Goal: Information Seeking & Learning: Learn about a topic

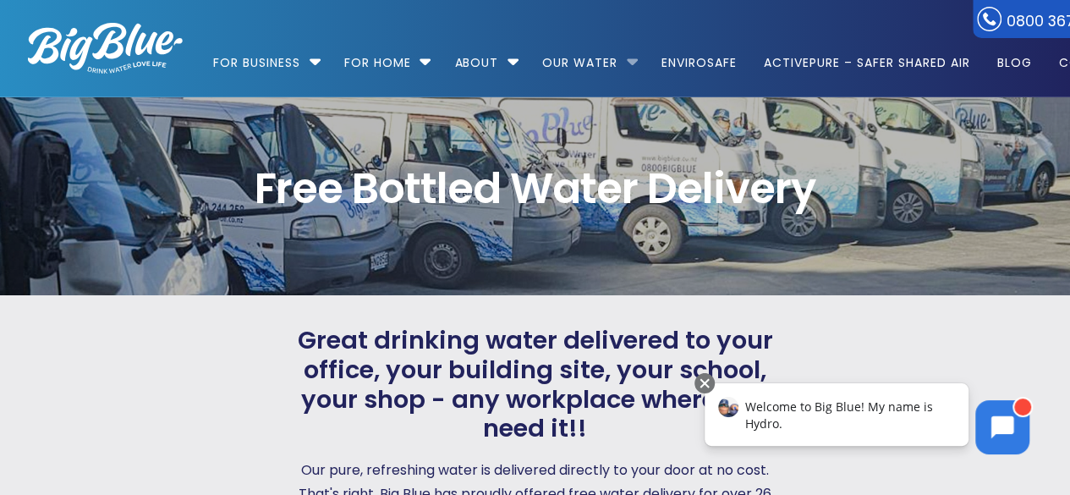
click at [632, 57] on li "Our Water Our Water – h2o in all its glory Filtered Water Solutions" at bounding box center [589, 55] width 116 height 96
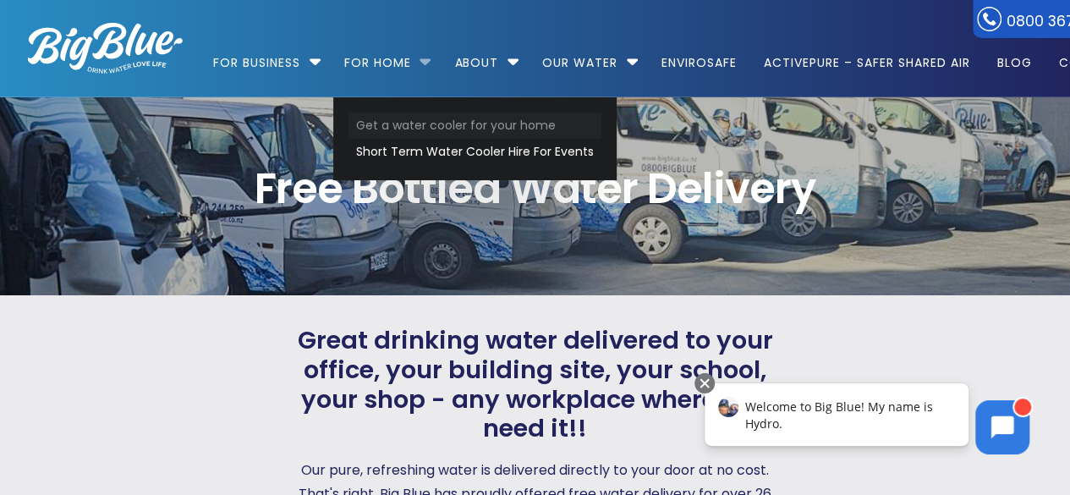
click at [393, 131] on link "Get a water cooler for your home" at bounding box center [475, 126] width 253 height 26
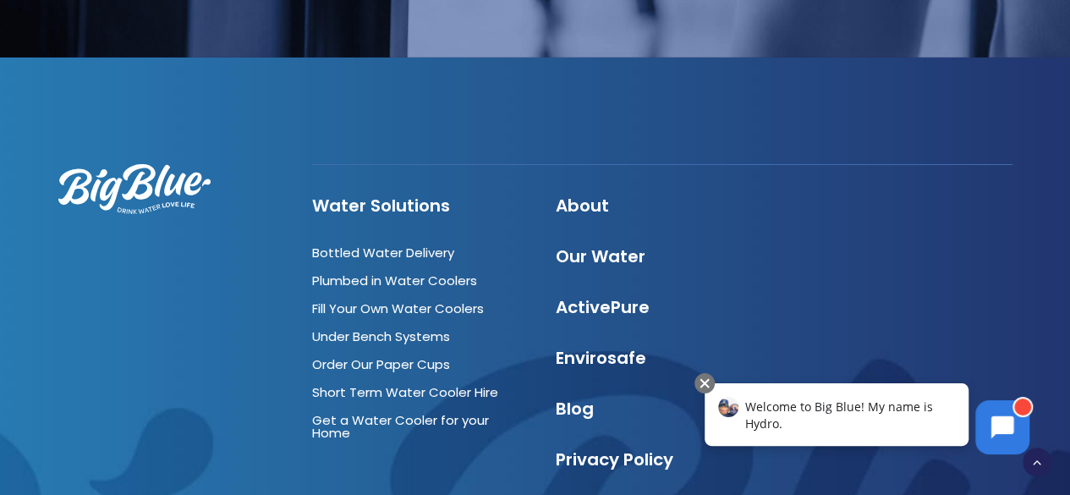
scroll to position [2935, 0]
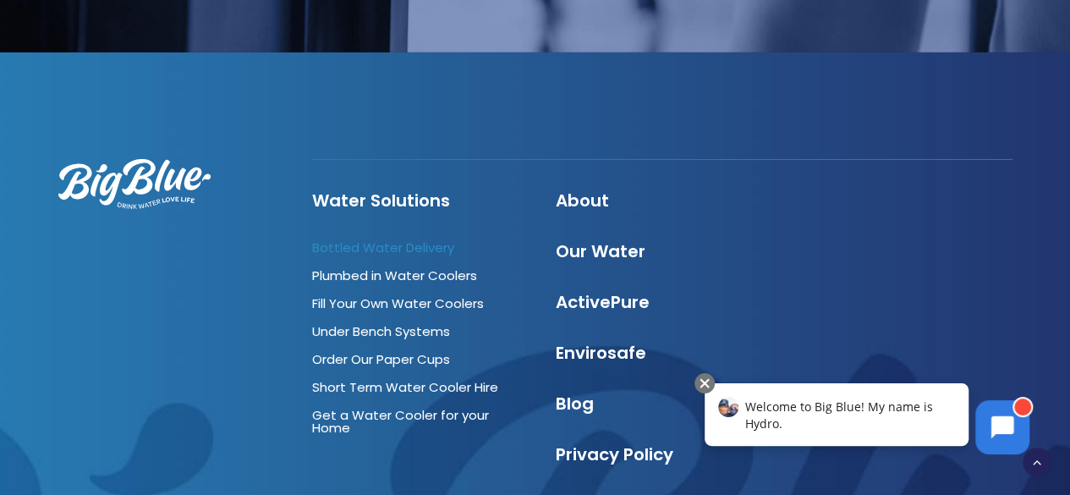
click at [399, 239] on link "Bottled Water Delivery" at bounding box center [383, 248] width 142 height 18
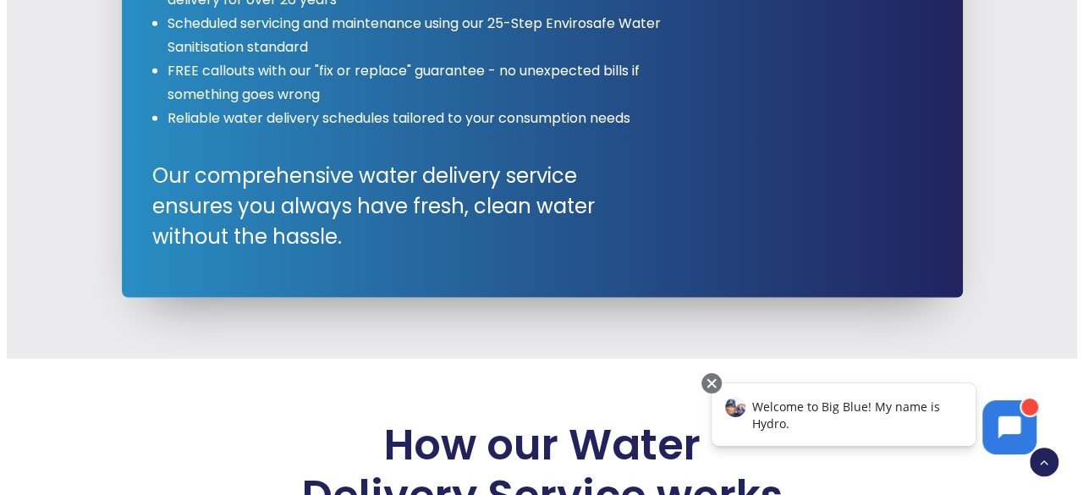
scroll to position [2056, 0]
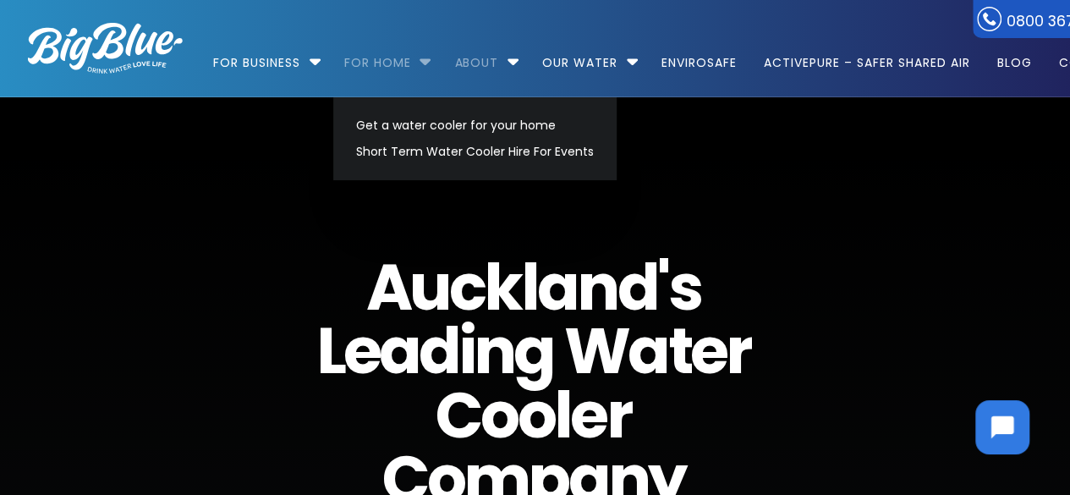
click at [389, 60] on link "For Home" at bounding box center [378, 54] width 91 height 109
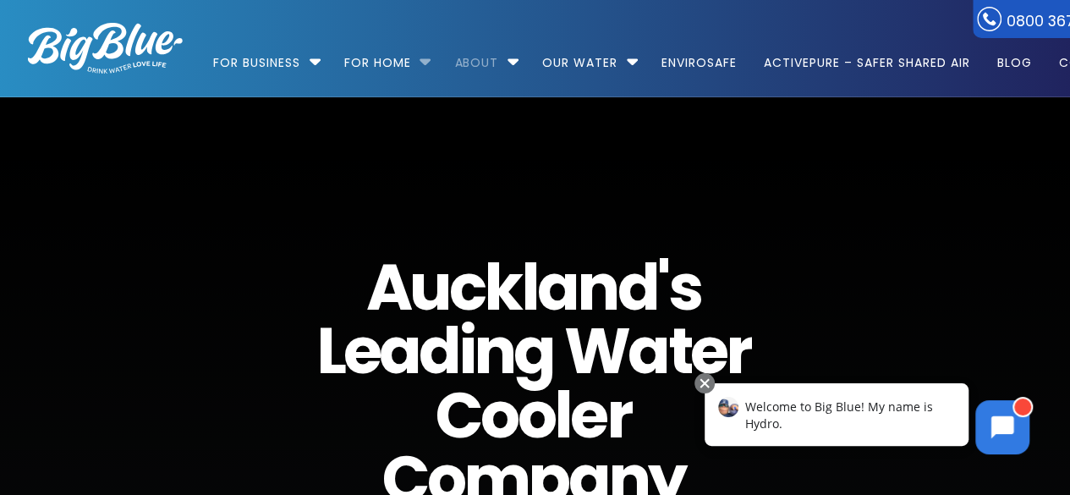
click at [422, 61] on li "For Home Get a water cooler for your home Short Term Water Cooler Hire For Even…" at bounding box center [386, 55] width 107 height 96
click at [427, 60] on li "For Home Get a water cooler for your home Short Term Water Cooler Hire For Even…" at bounding box center [386, 55] width 107 height 96
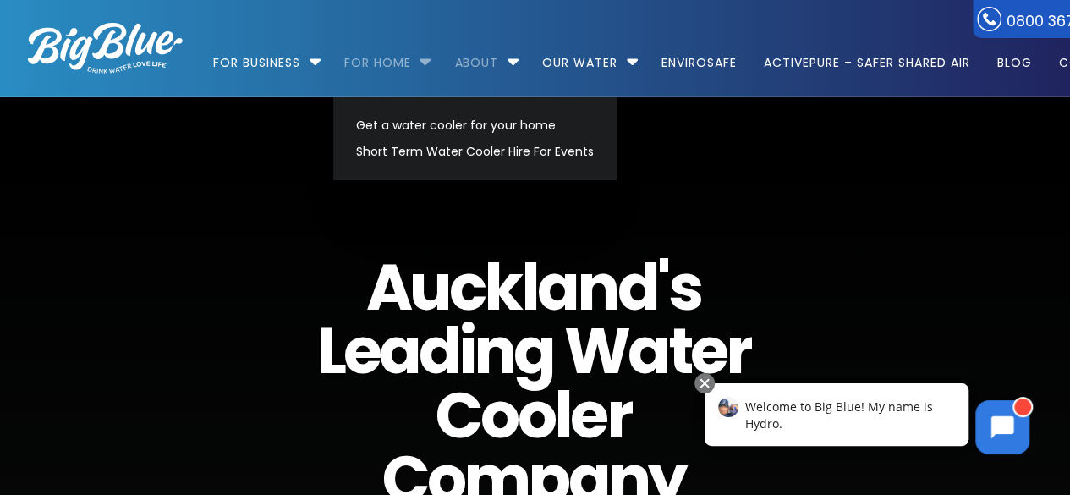
click at [399, 58] on link "For Home" at bounding box center [378, 54] width 91 height 109
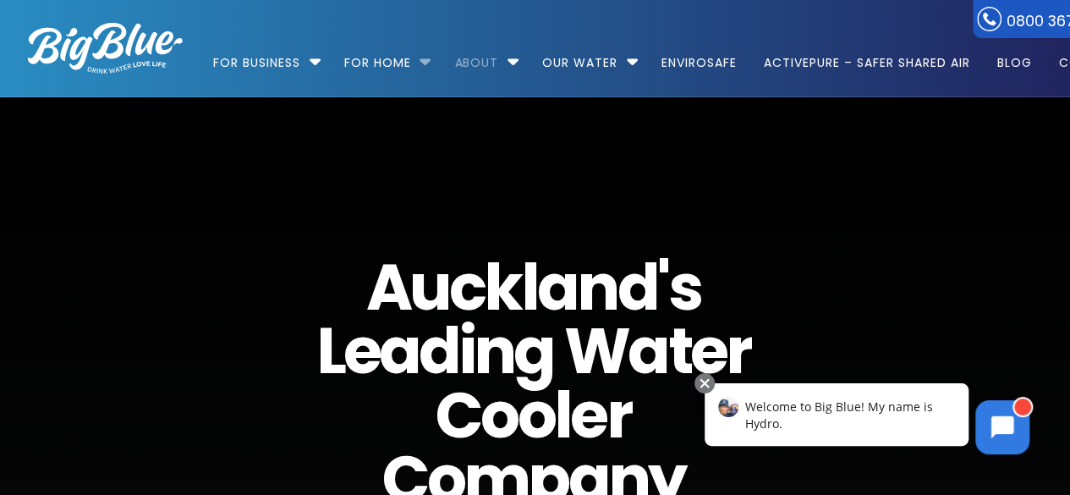
click at [425, 61] on li "For Home Get a water cooler for your home Short Term Water Cooler Hire For Even…" at bounding box center [386, 55] width 107 height 96
click at [426, 62] on li "For Home Get a water cooler for your home Short Term Water Cooler Hire For Even…" at bounding box center [386, 55] width 107 height 96
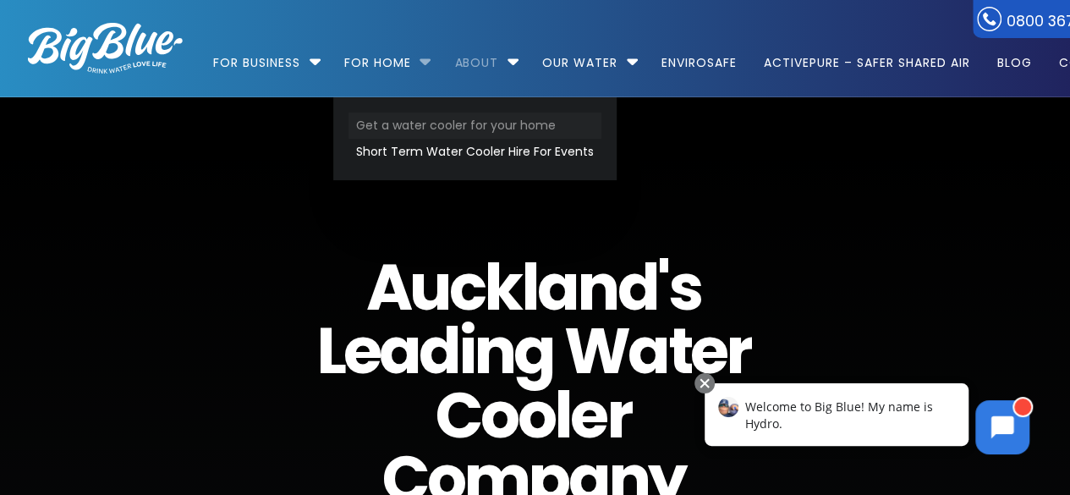
click at [405, 129] on link "Get a water cooler for your home" at bounding box center [475, 126] width 253 height 26
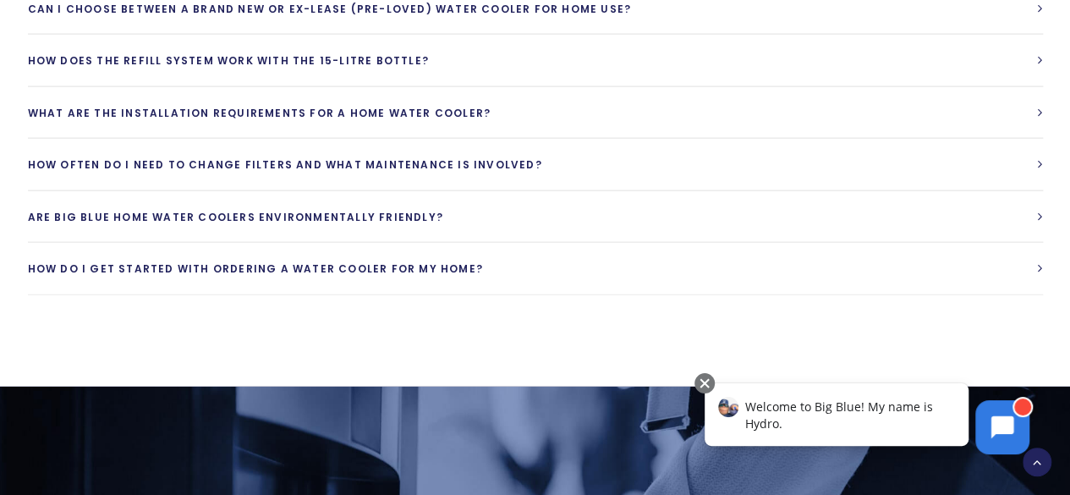
scroll to position [2070, 0]
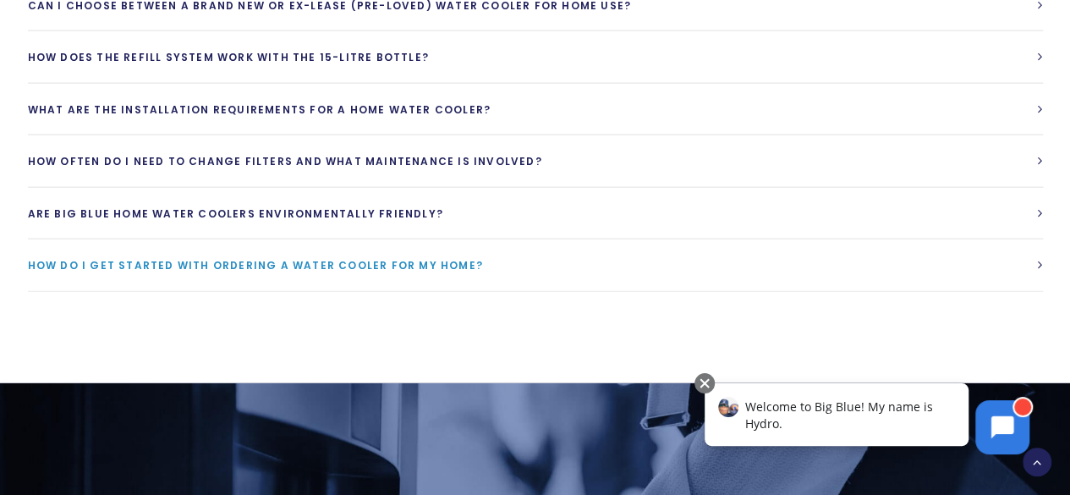
click at [1036, 256] on link "How do I get started with ordering a water cooler for my home?" at bounding box center [535, 265] width 1015 height 52
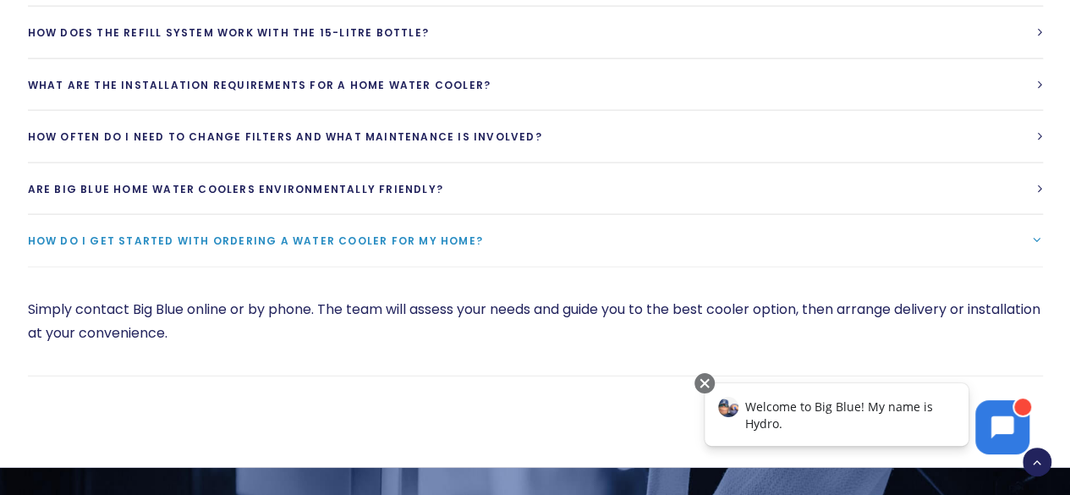
scroll to position [1961, 0]
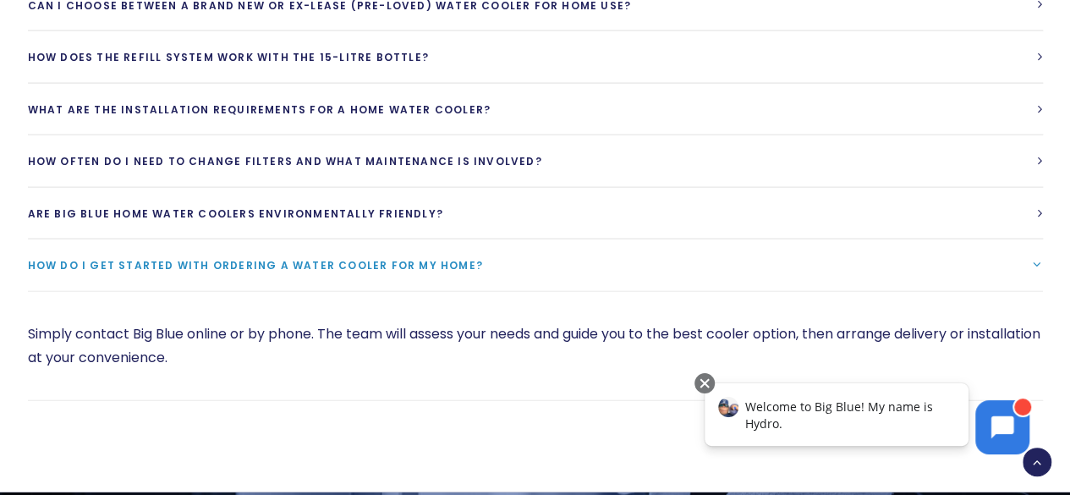
click at [791, 411] on span "Welcome to Big Blue! My name is Hydro." at bounding box center [840, 415] width 188 height 33
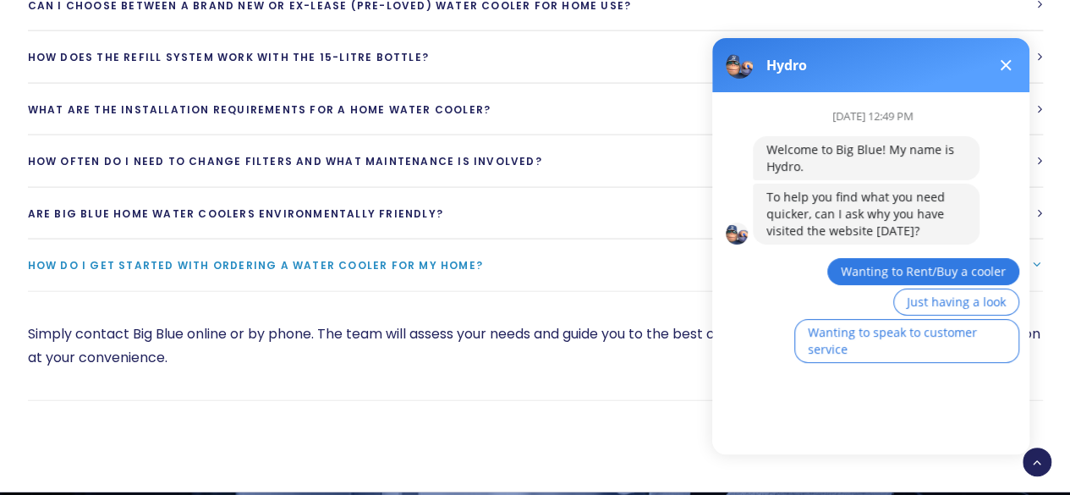
click at [883, 273] on span "Wanting to Rent/Buy a cooler" at bounding box center [923, 271] width 165 height 16
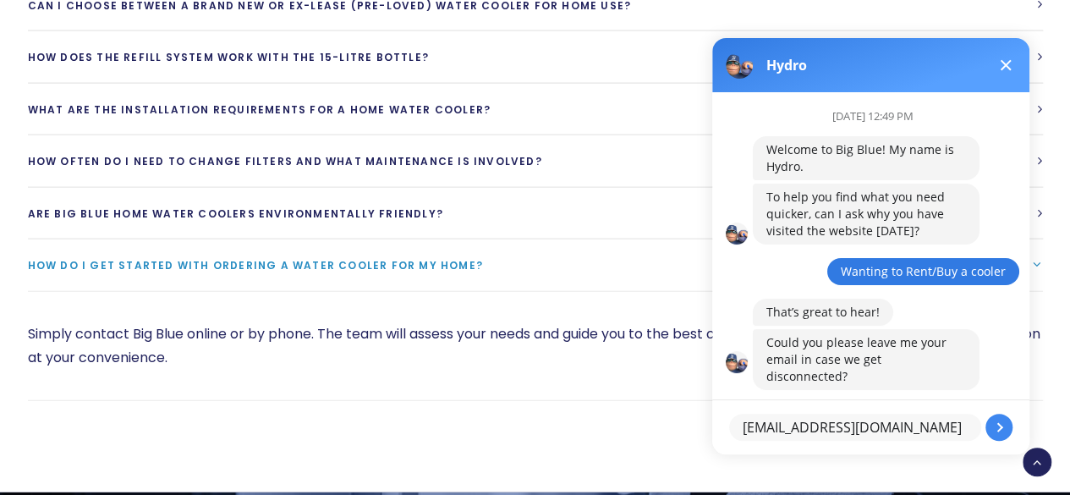
type textarea "leefs7@outloo.com"
click at [1006, 433] on button at bounding box center [999, 427] width 27 height 27
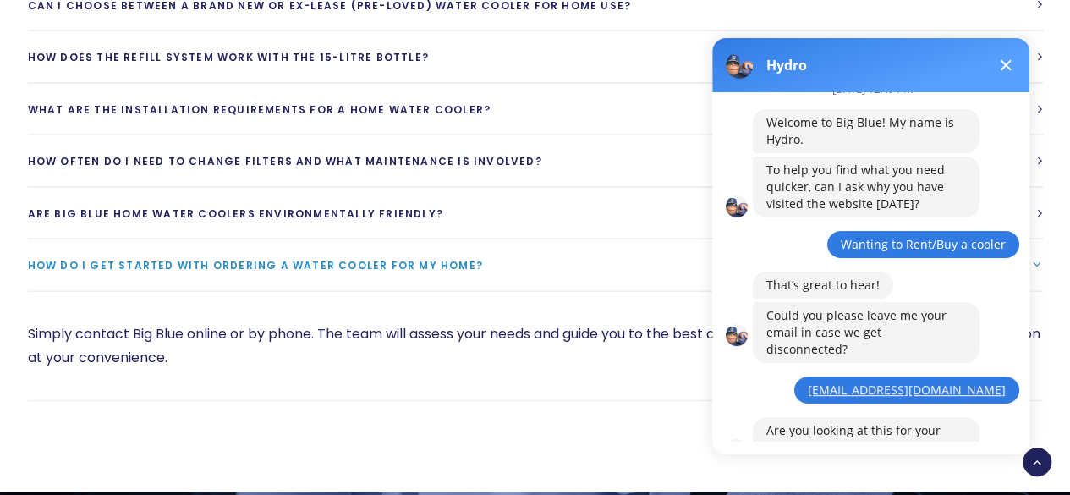
scroll to position [100, 0]
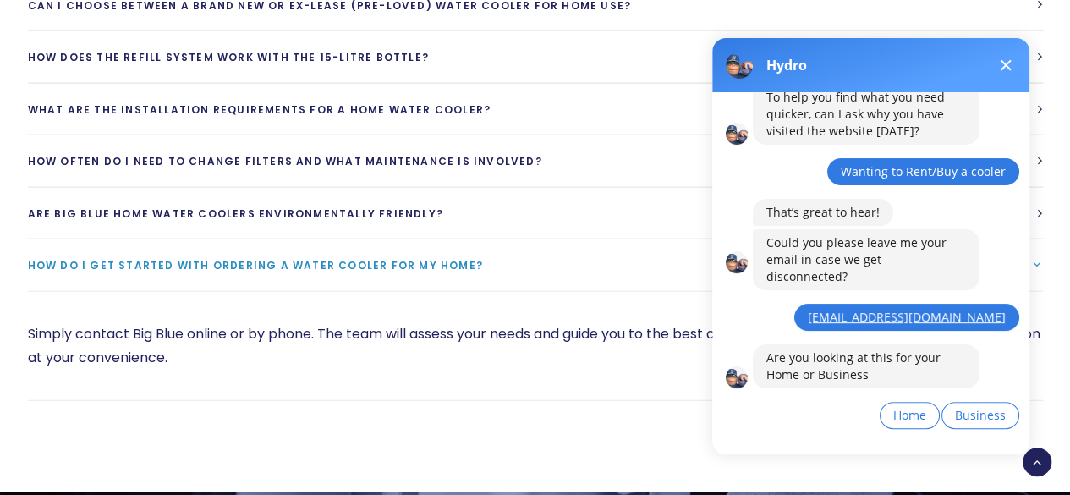
click at [971, 309] on link "leefs7@outloo.com" at bounding box center [907, 317] width 198 height 16
click at [784, 387] on div "September 22nd at 12:49 PM Welcome to Big Blue! My name is Hydro. To help you f…" at bounding box center [891, 225] width 277 height 466
click at [904, 407] on span "Home" at bounding box center [910, 415] width 33 height 16
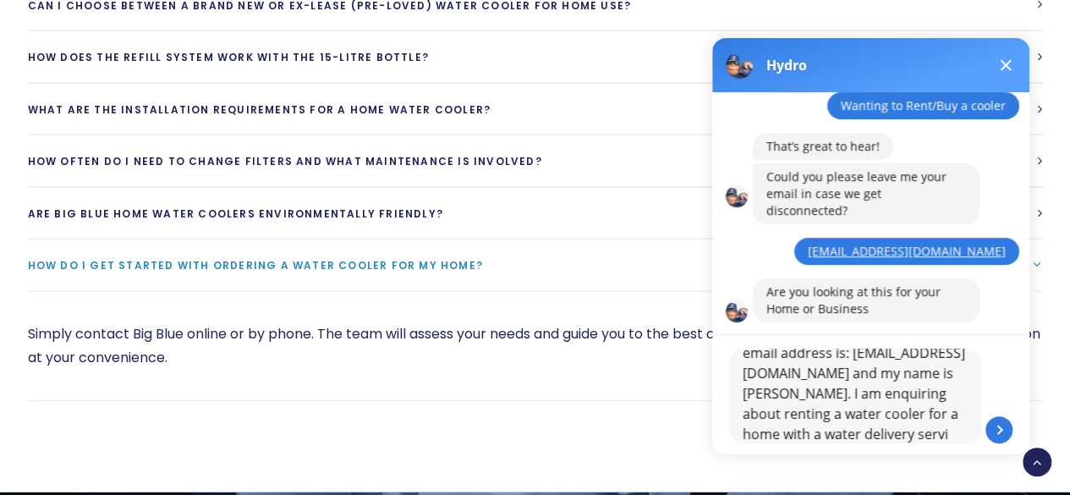
scroll to position [30, 0]
type textarea "email address is: leefs7@outlook.com and my name is Lisa. I am enquiring about …"
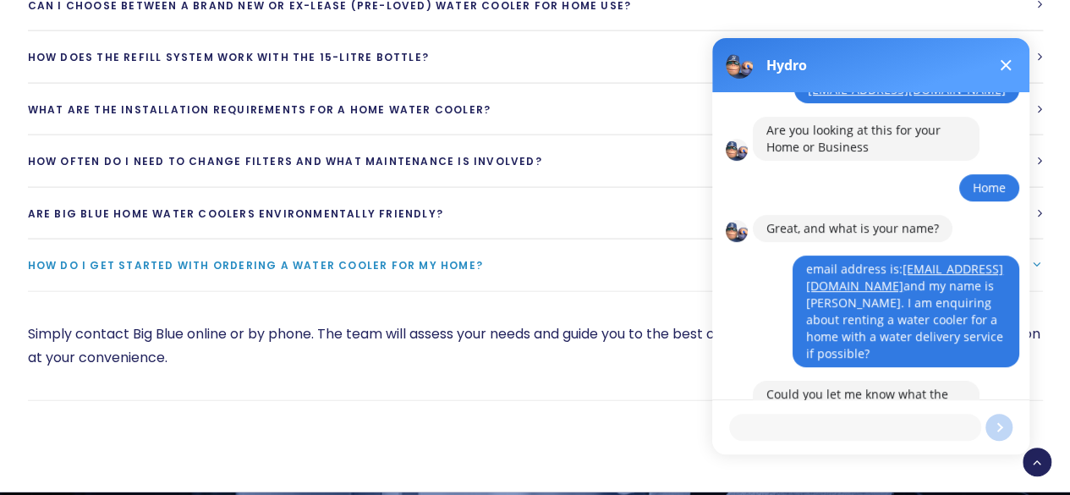
scroll to position [332, 0]
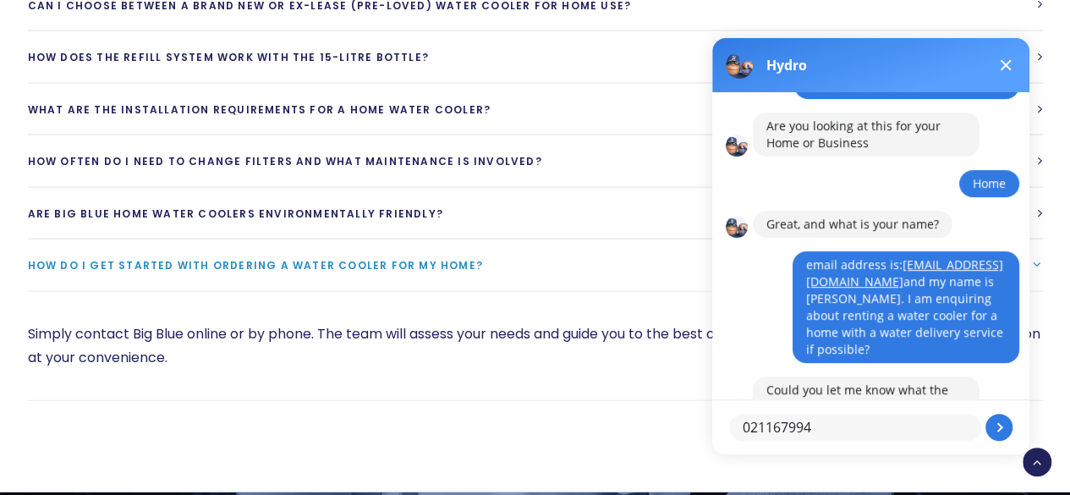
type textarea "0211679943"
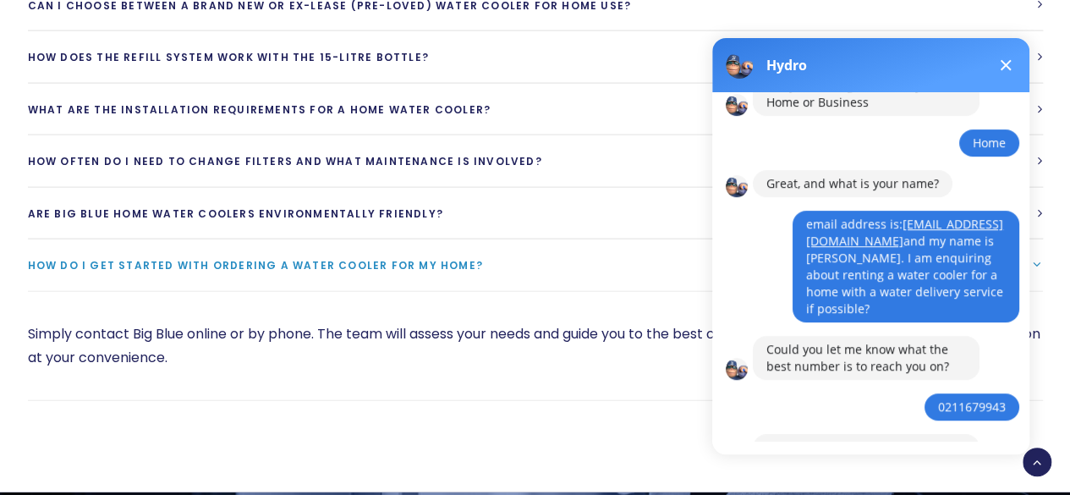
scroll to position [445, 0]
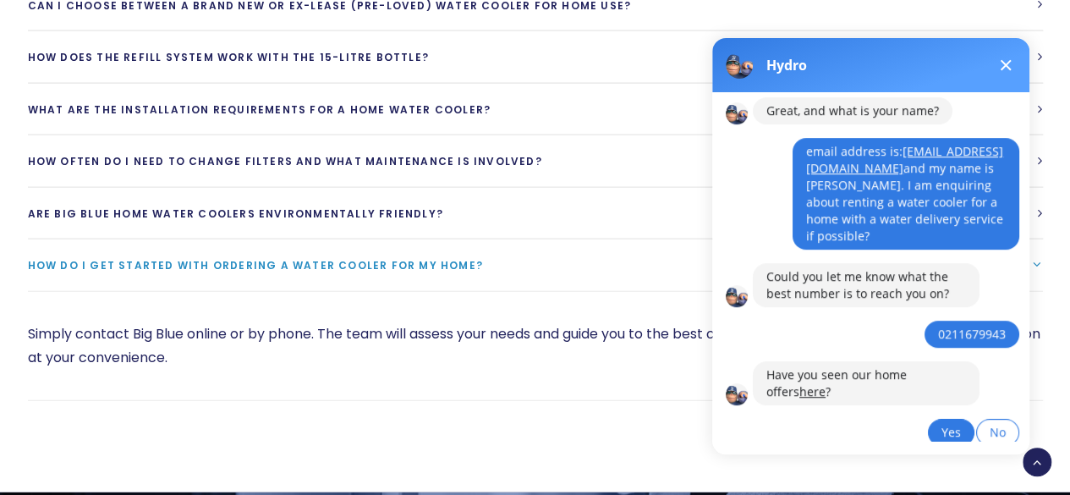
click at [955, 424] on span "Yes" at bounding box center [951, 432] width 19 height 16
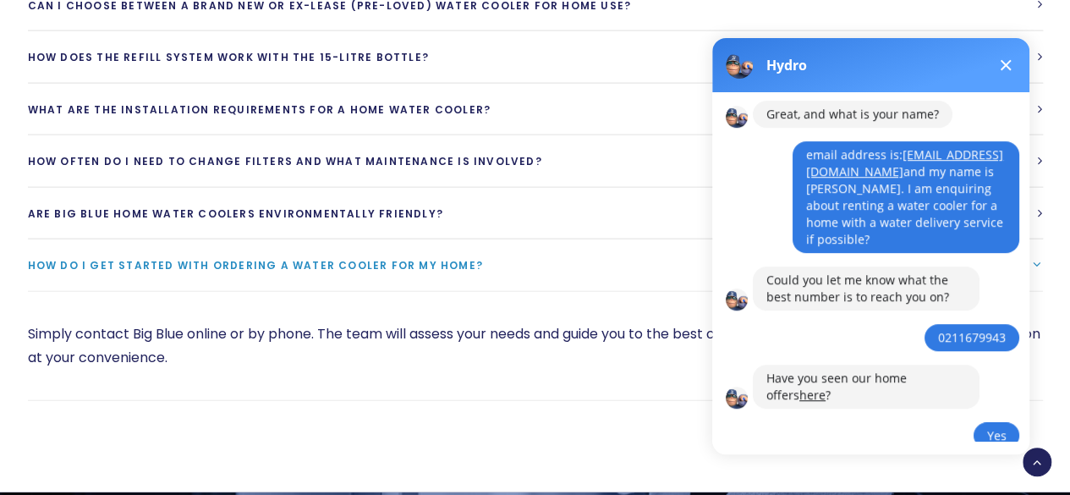
scroll to position [430, 0]
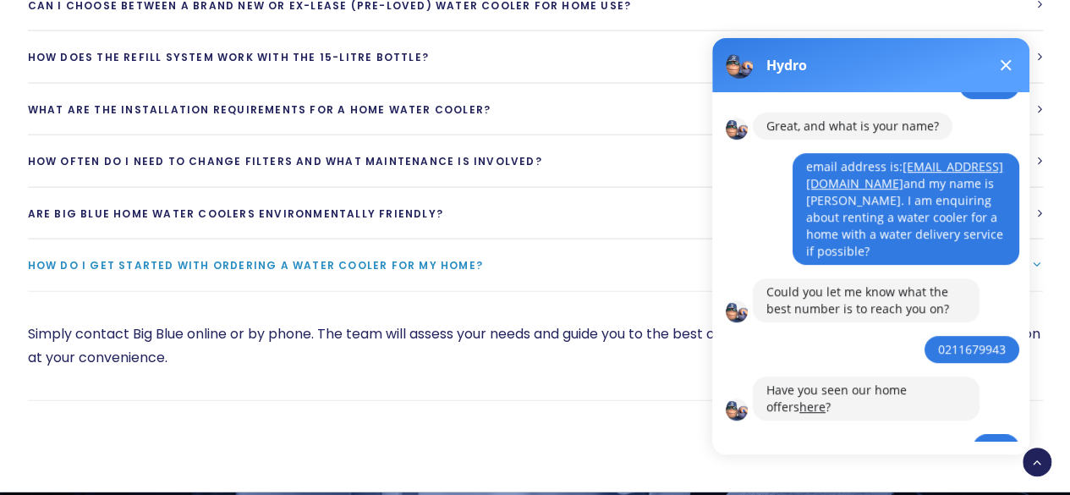
click at [800, 399] on link "here" at bounding box center [813, 407] width 26 height 16
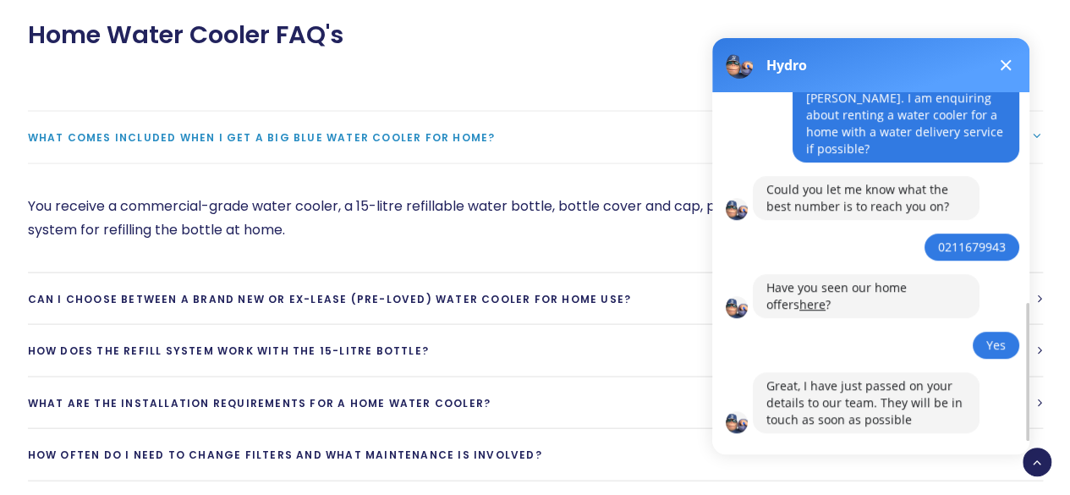
scroll to position [1777, 0]
click at [1008, 56] on button at bounding box center [1006, 65] width 20 height 20
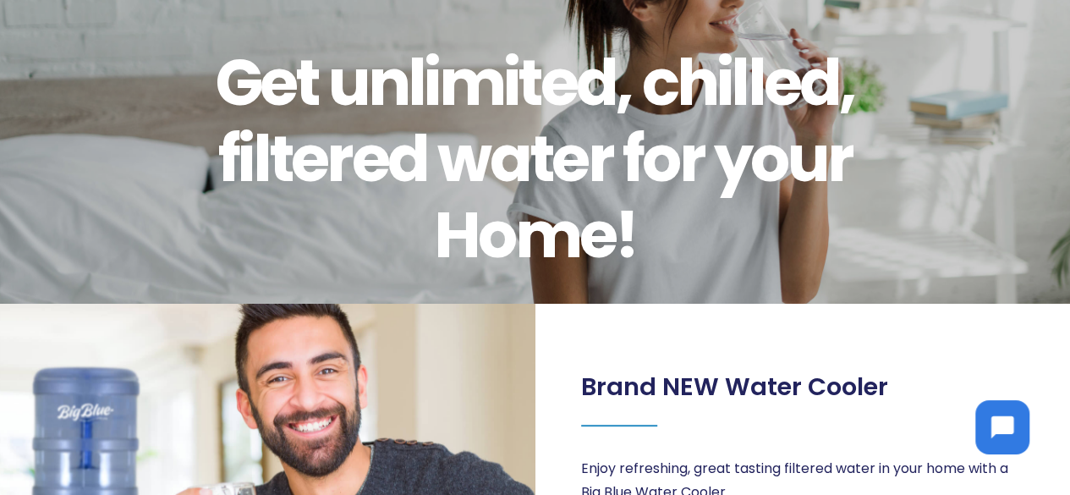
scroll to position [0, 0]
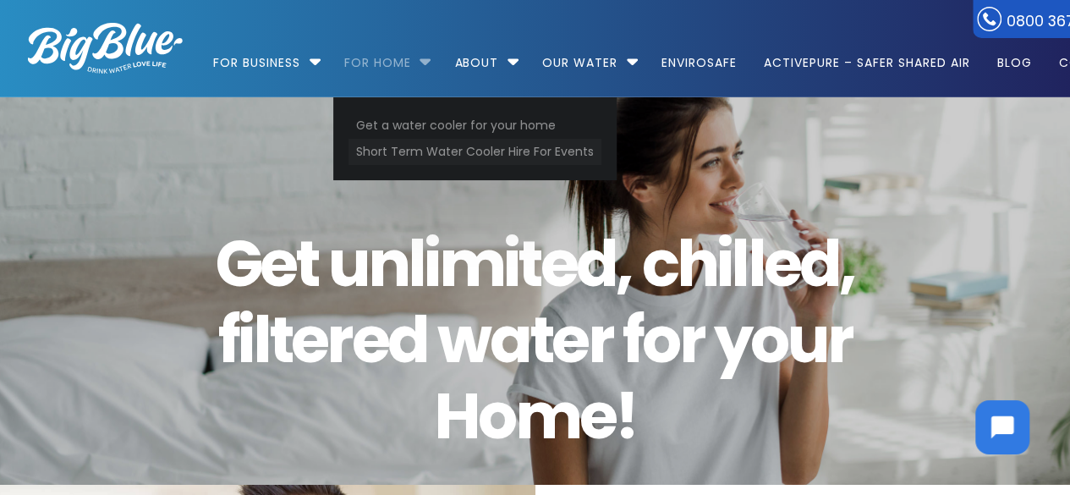
click at [404, 151] on link "Short Term Water Cooler Hire For Events" at bounding box center [475, 152] width 253 height 26
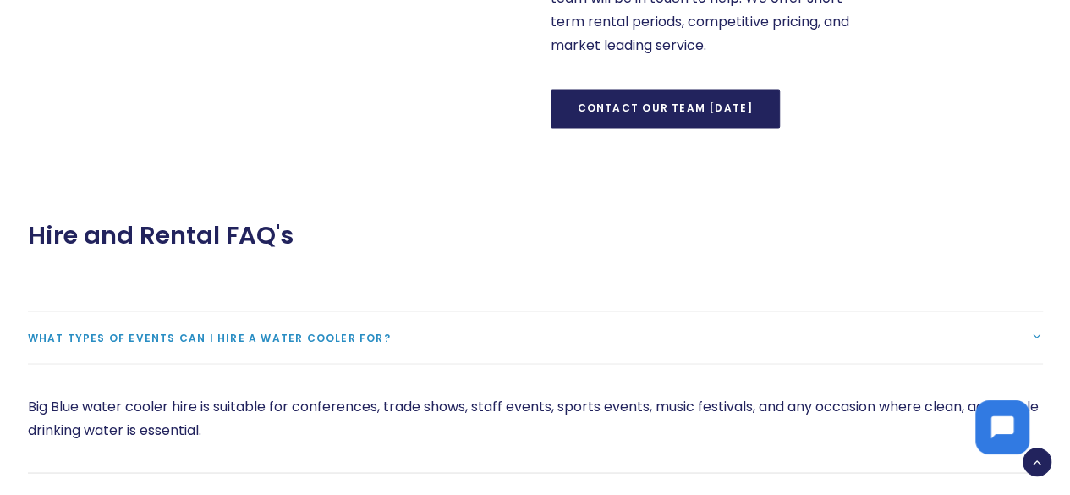
scroll to position [1371, 0]
click at [336, 338] on span "What types of events can I hire a water cooler for?" at bounding box center [209, 336] width 363 height 14
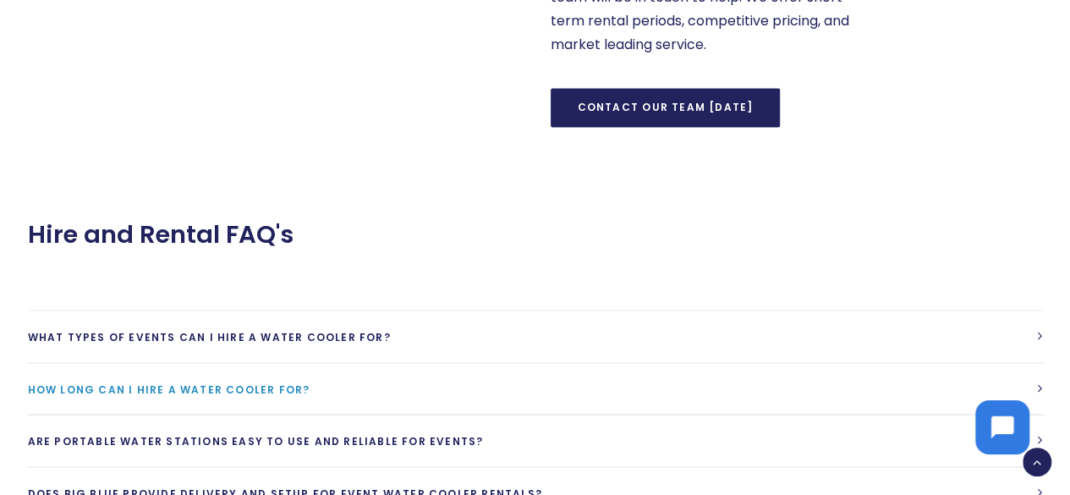
click at [294, 382] on span "How long can I hire a water cooler for?" at bounding box center [169, 389] width 283 height 14
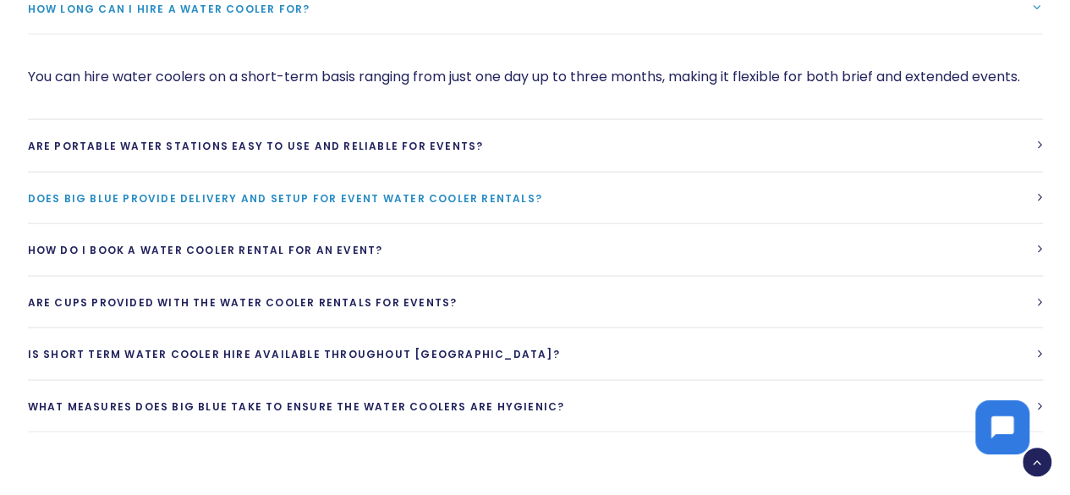
scroll to position [1752, 0]
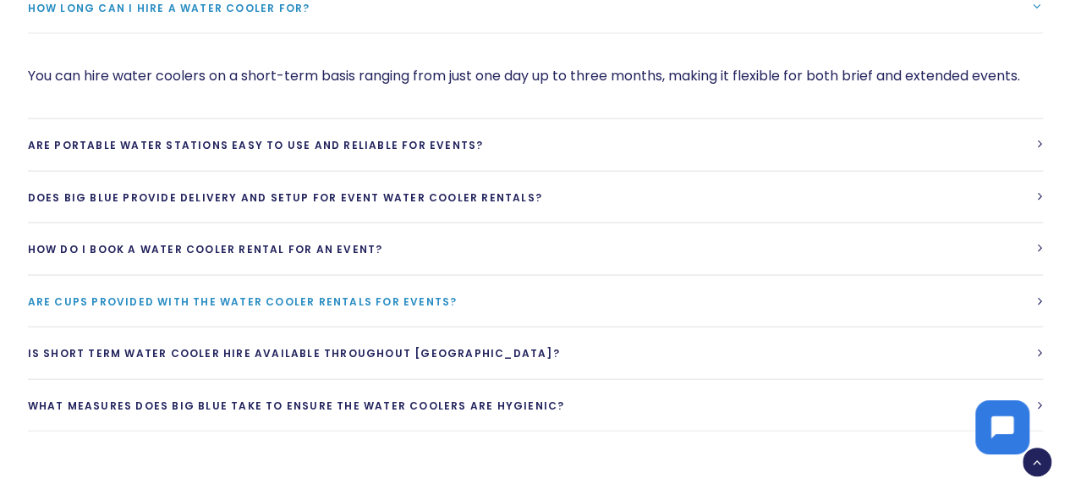
click at [286, 296] on span "Are cups provided with the water cooler rentals for events?" at bounding box center [243, 301] width 430 height 14
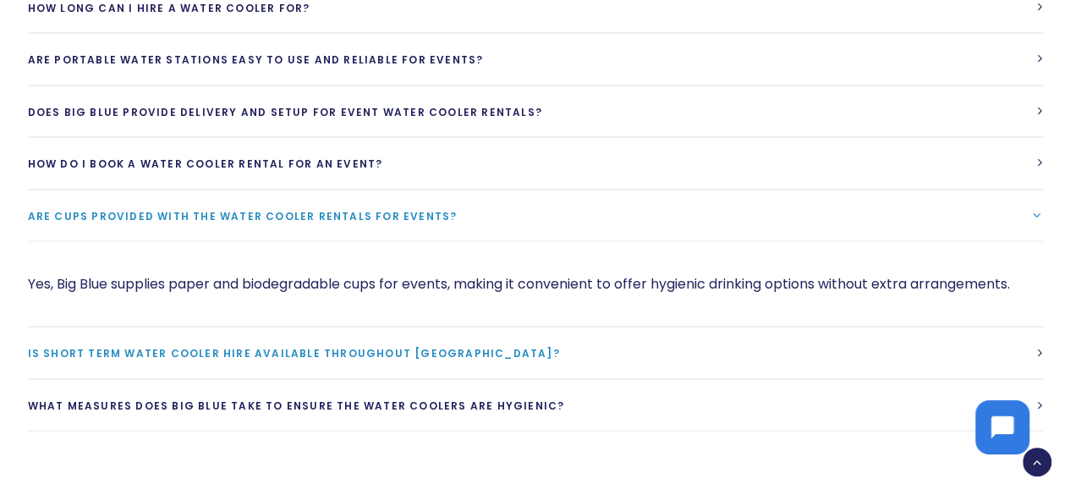
click at [410, 346] on span "Is short term water cooler hire available throughout [GEOGRAPHIC_DATA]?" at bounding box center [294, 353] width 532 height 14
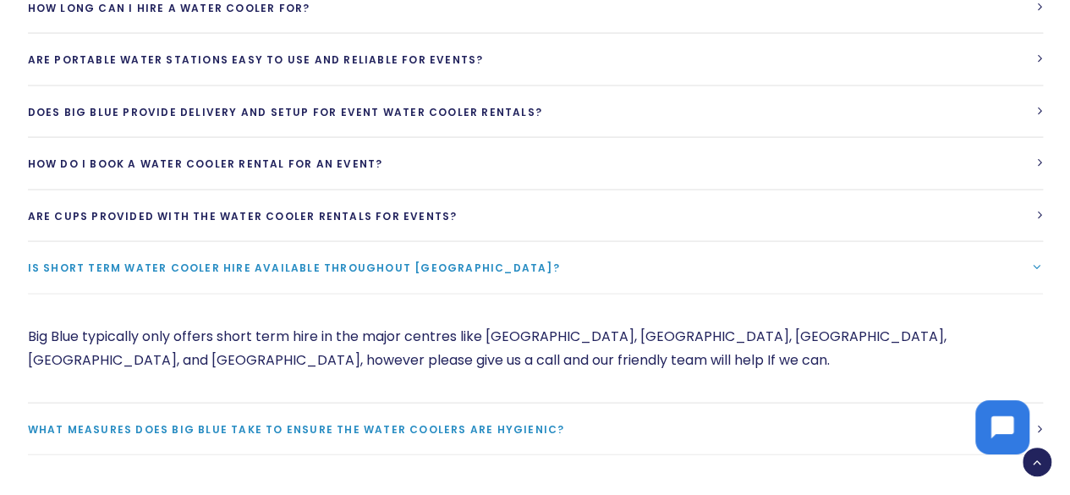
click at [385, 429] on span "What measures does Big Blue take to ensure the water coolers are hygienic?" at bounding box center [296, 429] width 537 height 14
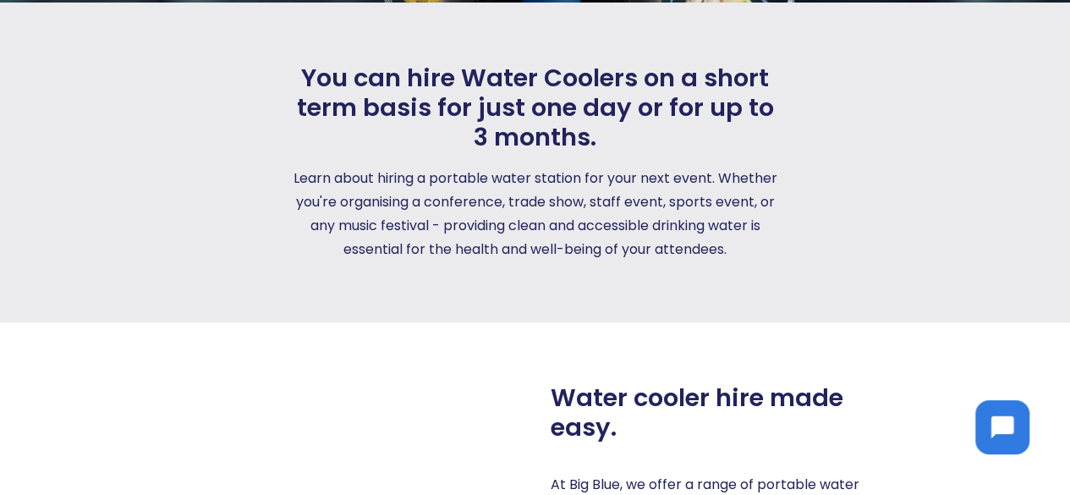
scroll to position [0, 0]
